Goal: Information Seeking & Learning: Learn about a topic

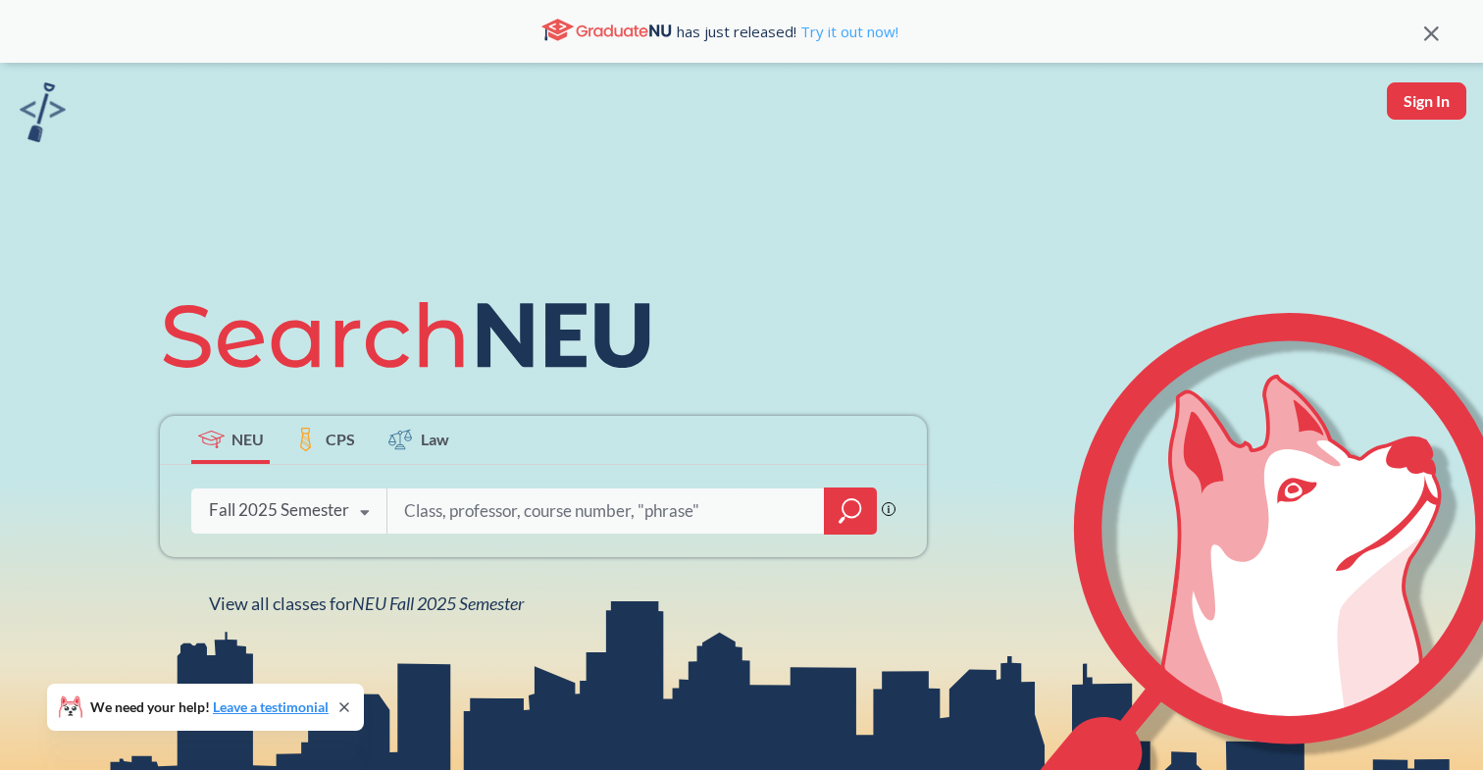
click at [804, 37] on link "Try it out now!" at bounding box center [848, 32] width 102 height 20
click at [441, 512] on input "search" at bounding box center [606, 511] width 408 height 41
click at [338, 527] on div "Fall 2025 Semester Fall 2025 Semester Summer 2 2025 Semester Summer Full 2025 S…" at bounding box center [288, 510] width 195 height 49
click at [550, 528] on input "search" at bounding box center [606, 511] width 408 height 41
type input "SOCL"
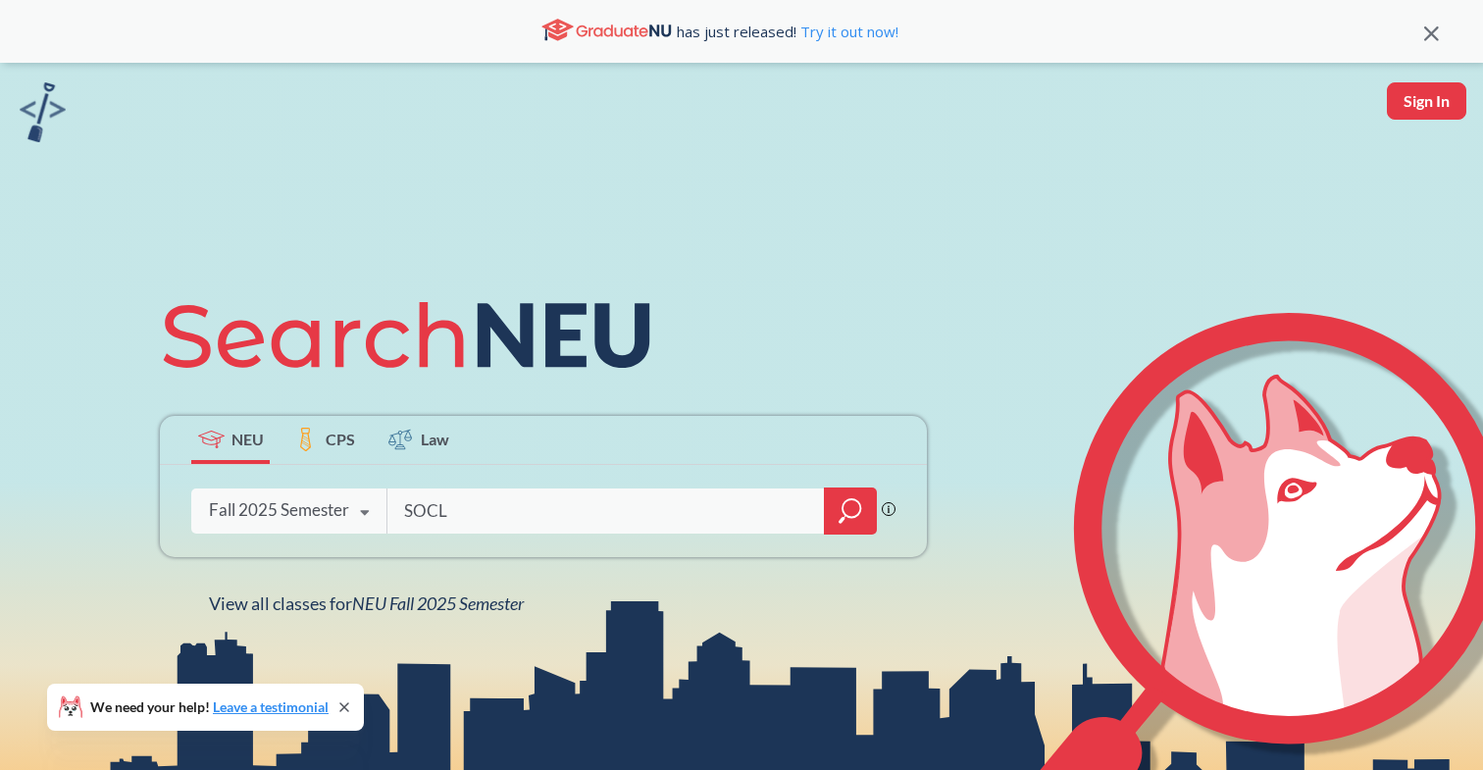
click at [841, 522] on icon "magnifying glass" at bounding box center [842, 519] width 6 height 7
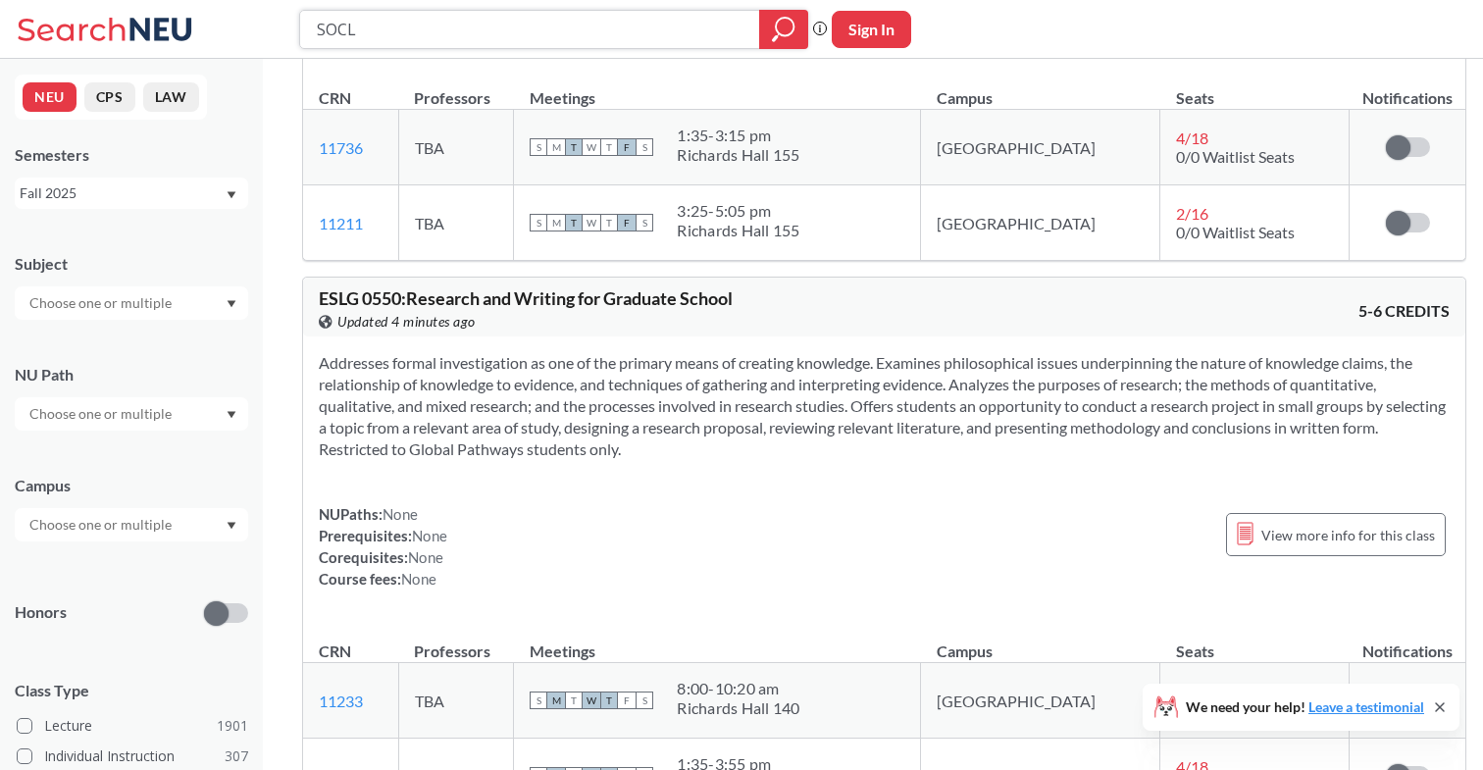
scroll to position [17501, 0]
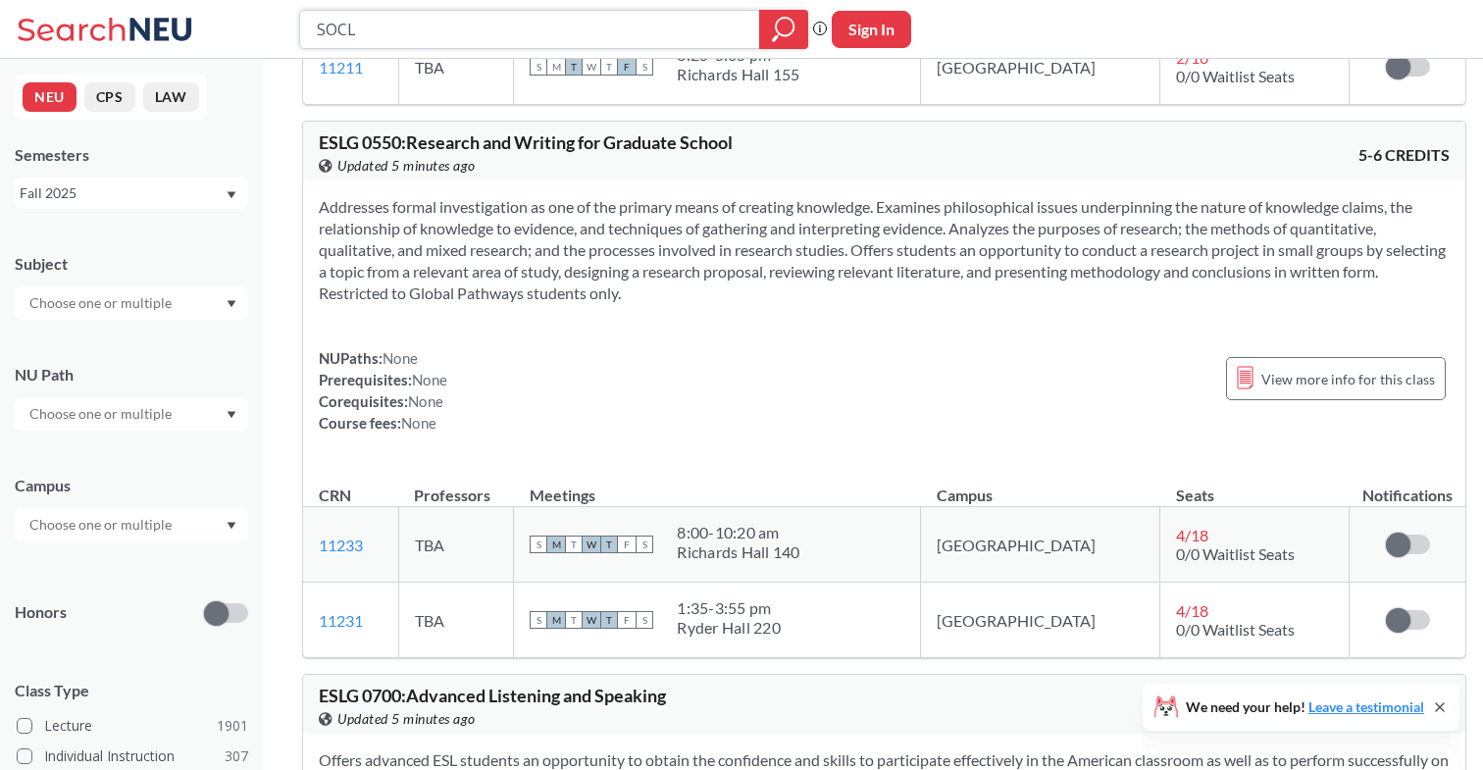
drag, startPoint x: 434, startPoint y: 35, endPoint x: 190, endPoint y: 35, distance: 243.3
click at [194, 35] on div "SOCL Phrase search guarantees the exact search appears in the results. Ex. If y…" at bounding box center [741, 29] width 1483 height 59
type input "PPUA"
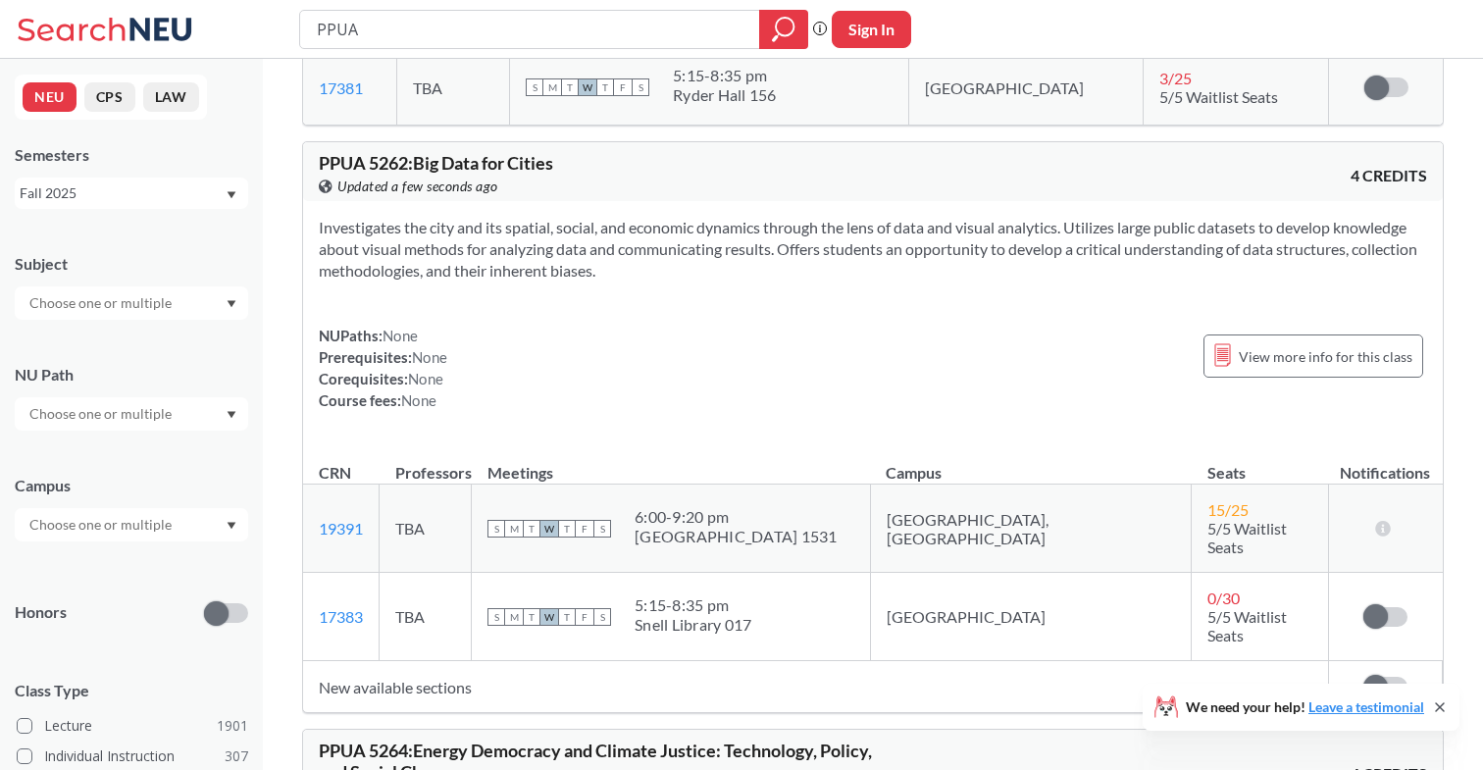
scroll to position [375, 0]
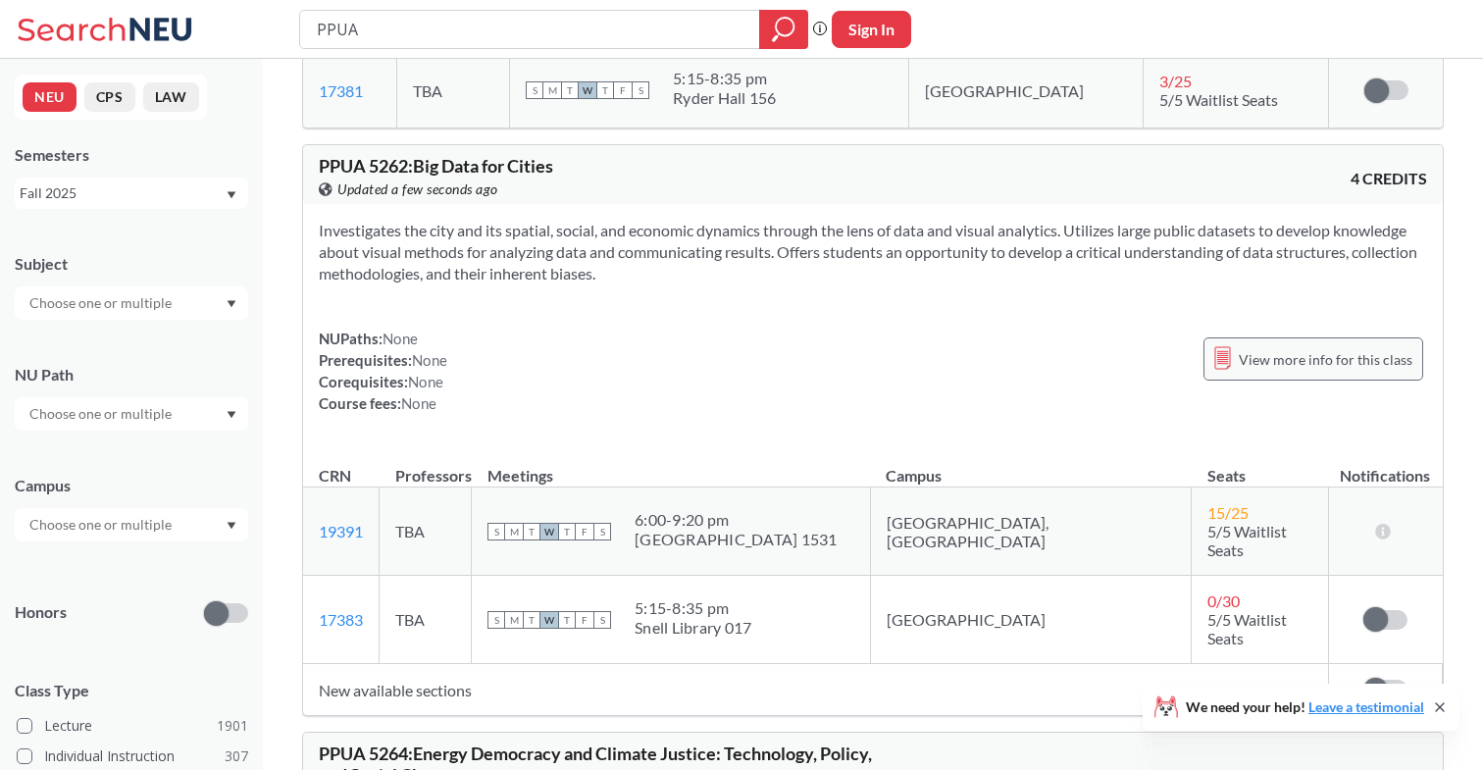
click at [1310, 352] on span "View more info for this class" at bounding box center [1326, 359] width 174 height 25
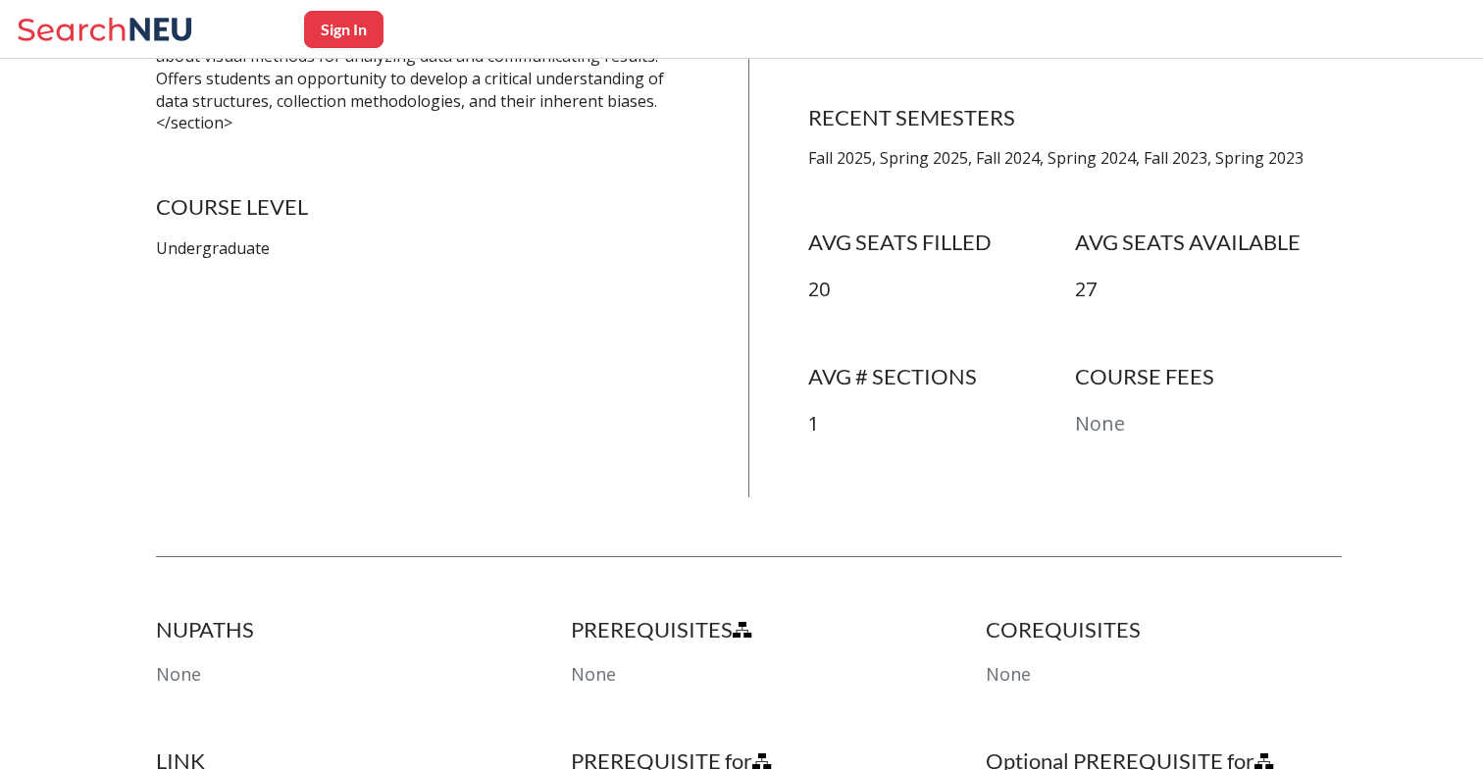
scroll to position [859, 0]
